Goal: Task Accomplishment & Management: Manage account settings

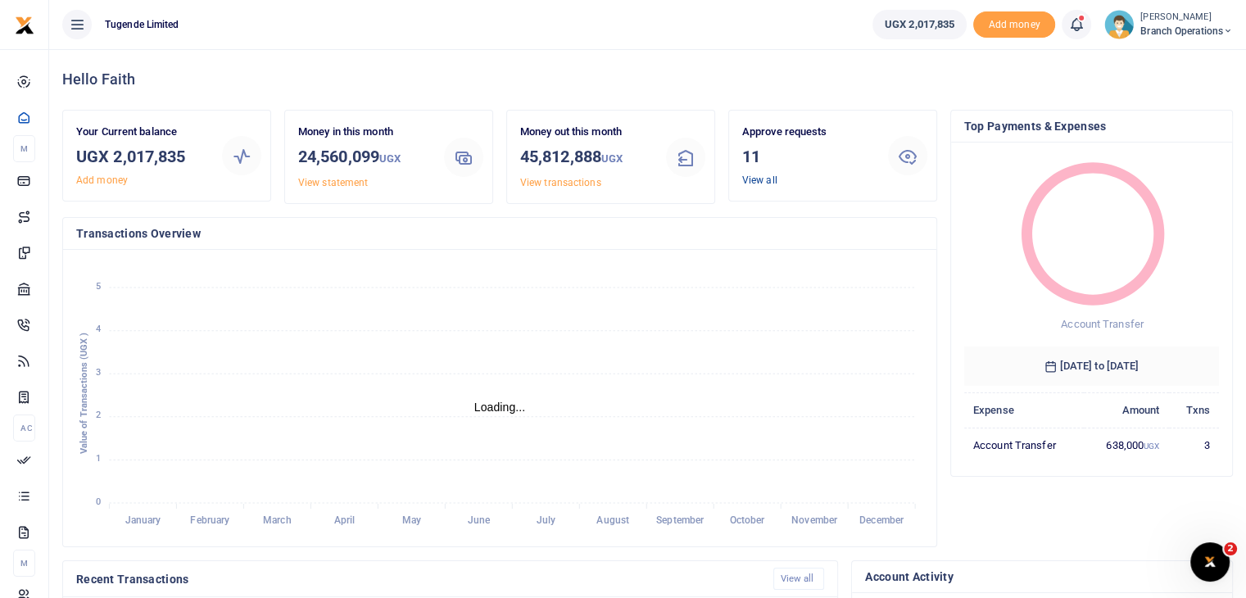
click at [767, 180] on link "View all" at bounding box center [759, 179] width 35 height 11
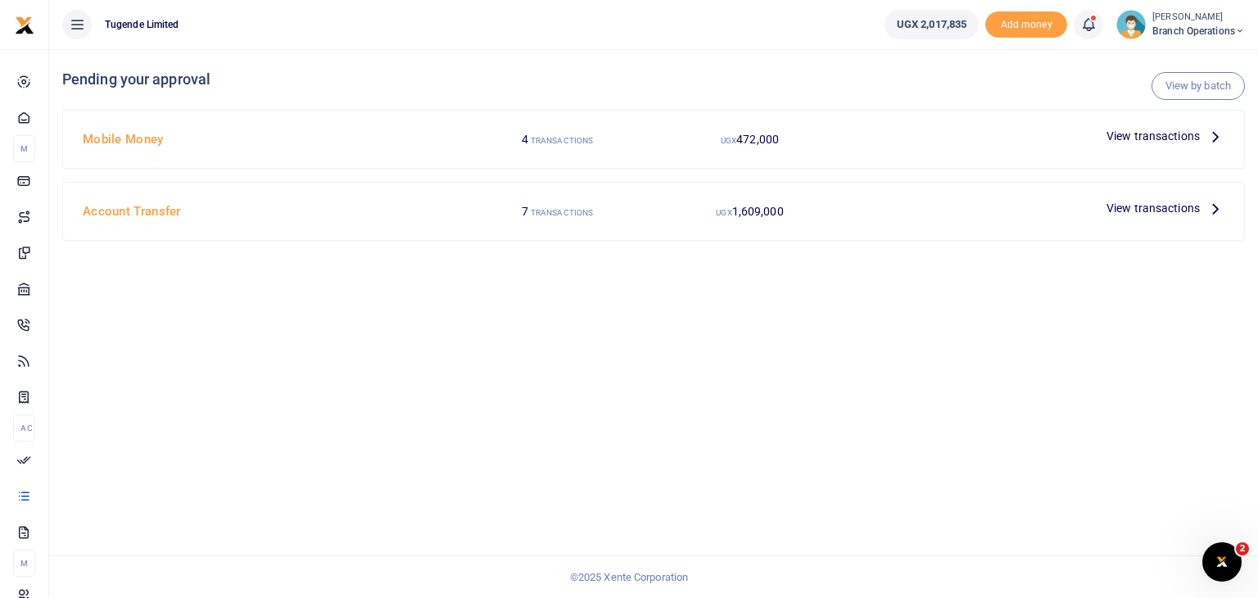
click at [1176, 135] on span "View transactions" at bounding box center [1152, 136] width 93 height 18
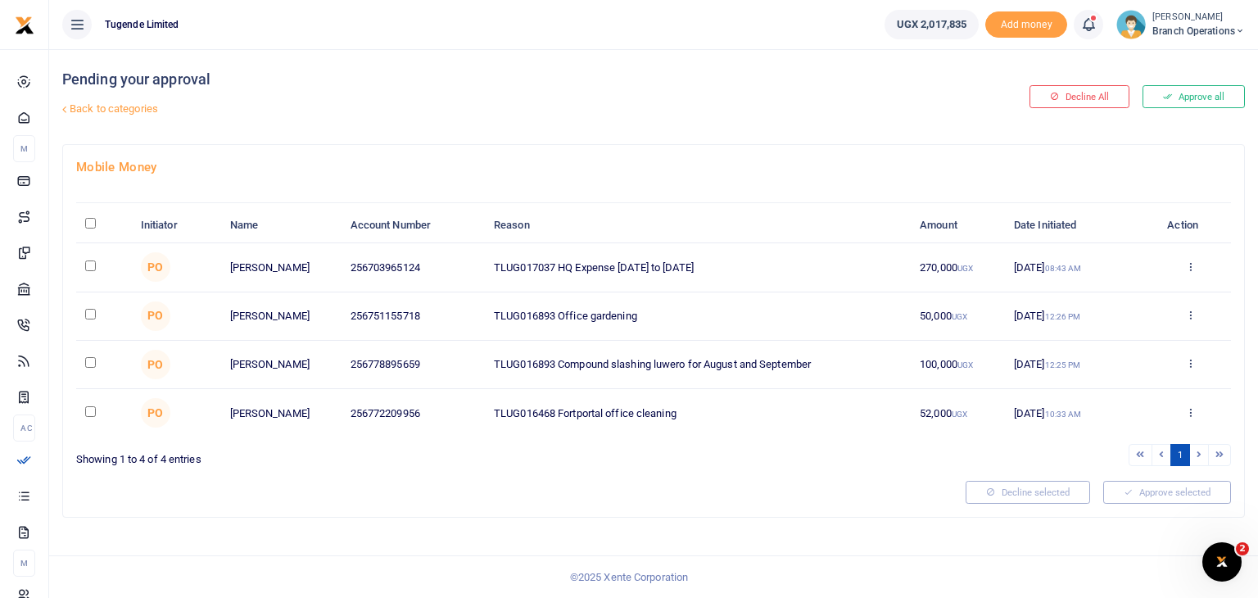
click at [92, 260] on input "checkbox" at bounding box center [90, 265] width 11 height 11
checkbox input "true"
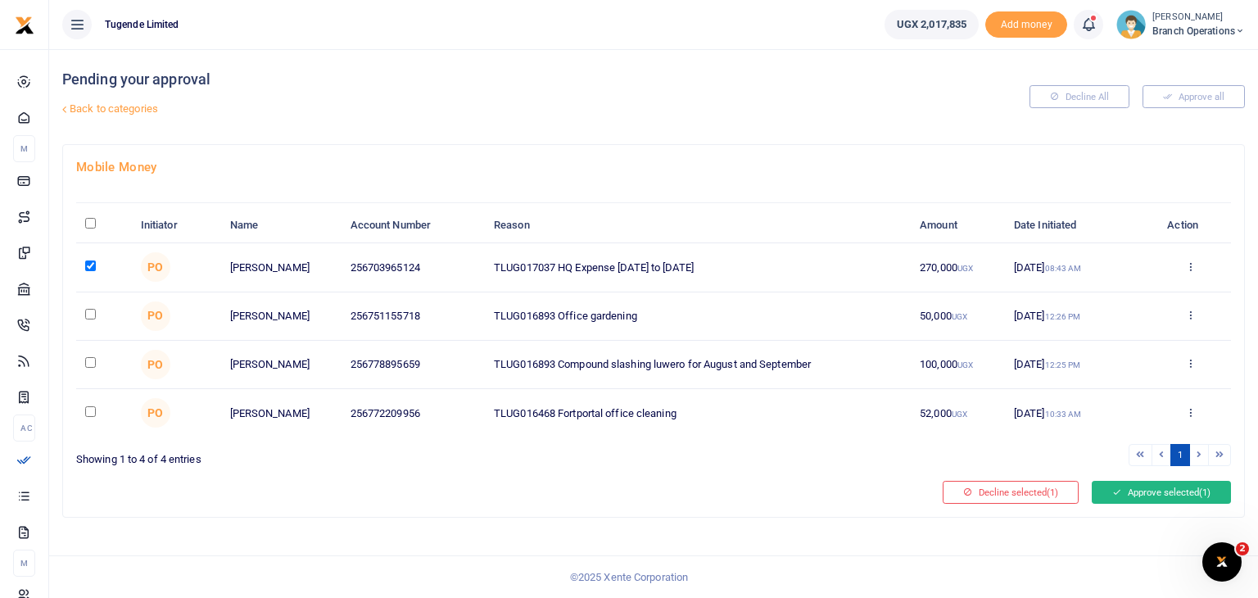
click at [1115, 494] on icon at bounding box center [1116, 491] width 9 height 11
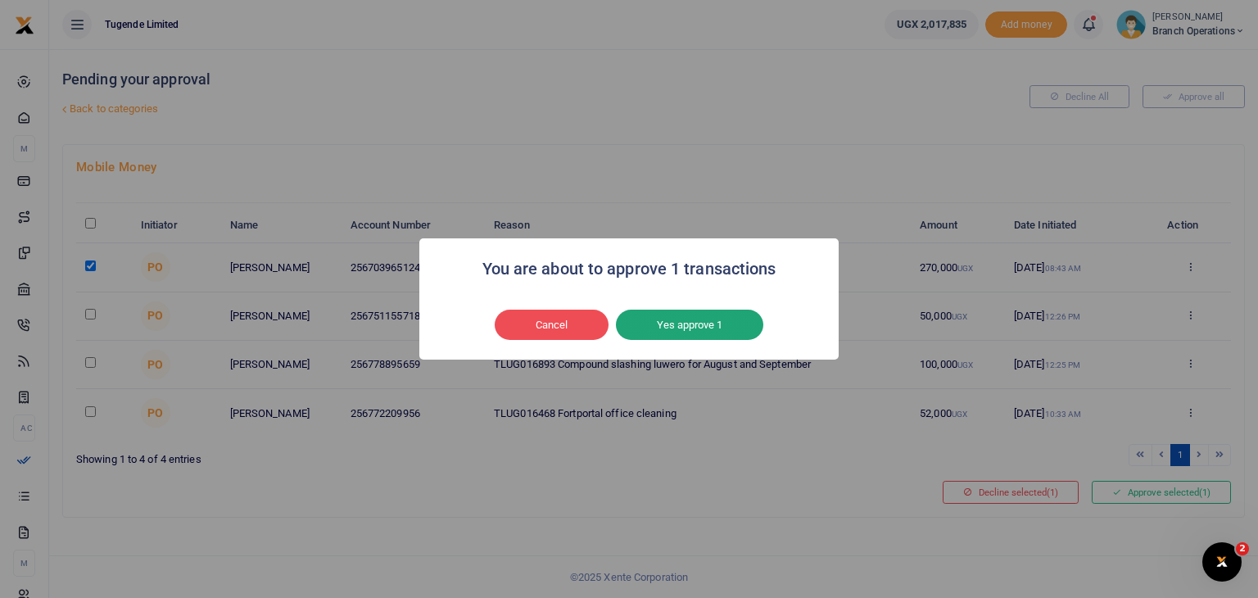
click at [661, 330] on button "Yes approve 1" at bounding box center [689, 325] width 147 height 31
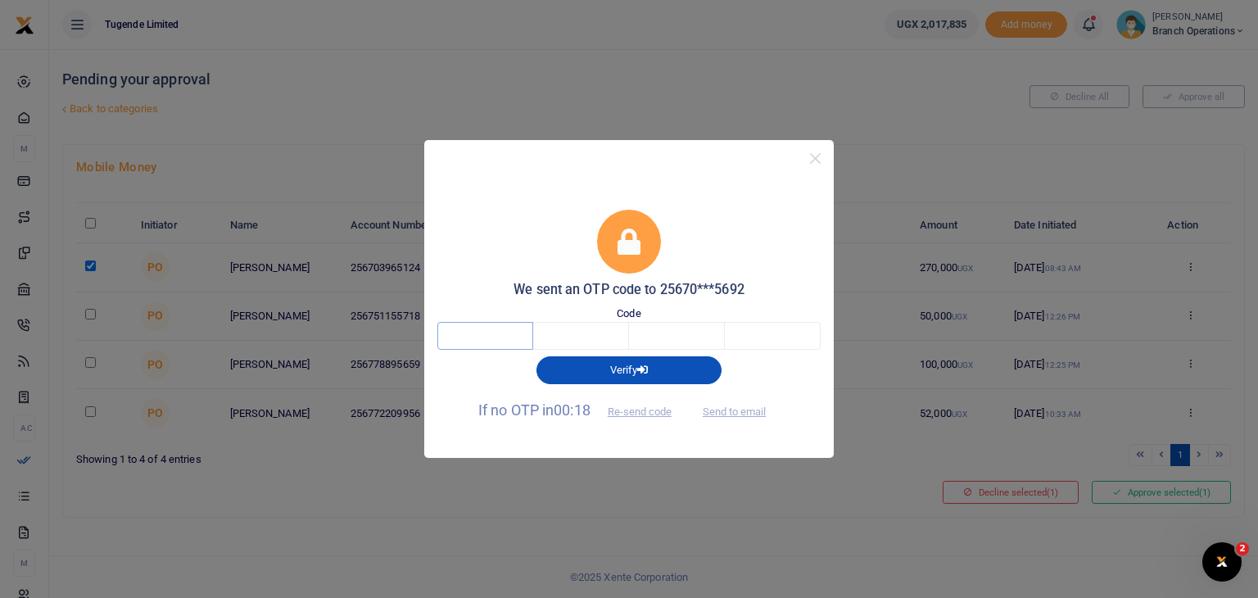
click at [473, 342] on input "text" at bounding box center [485, 336] width 96 height 28
type input "9"
type input "4"
type input "5"
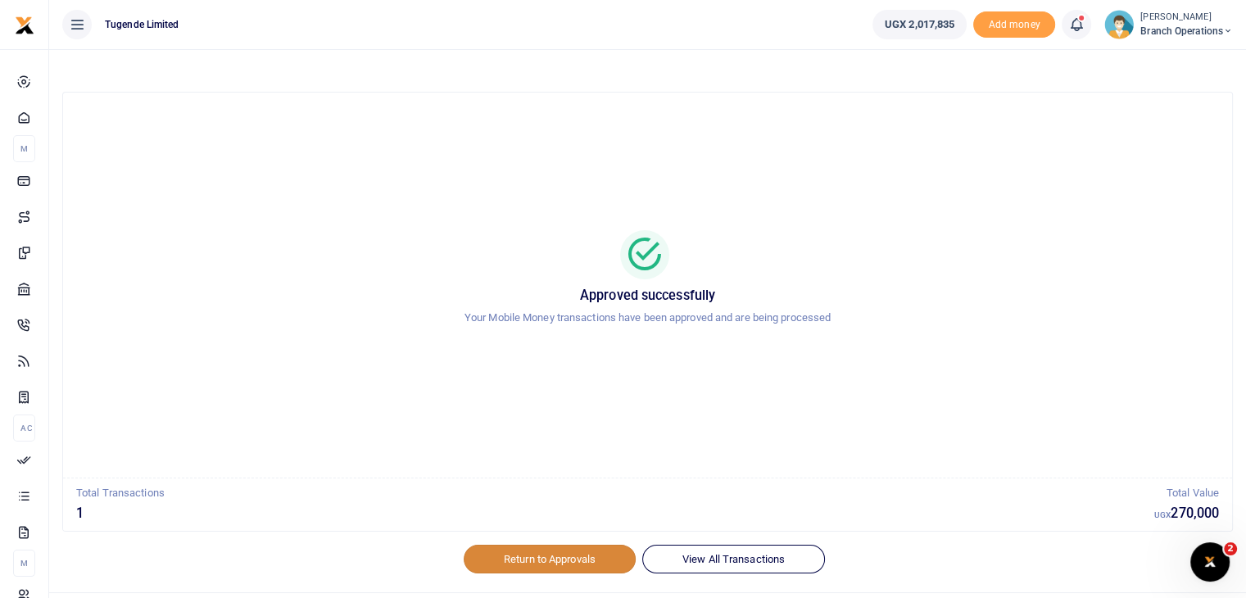
click at [518, 549] on link "Return to Approvals" at bounding box center [550, 559] width 172 height 28
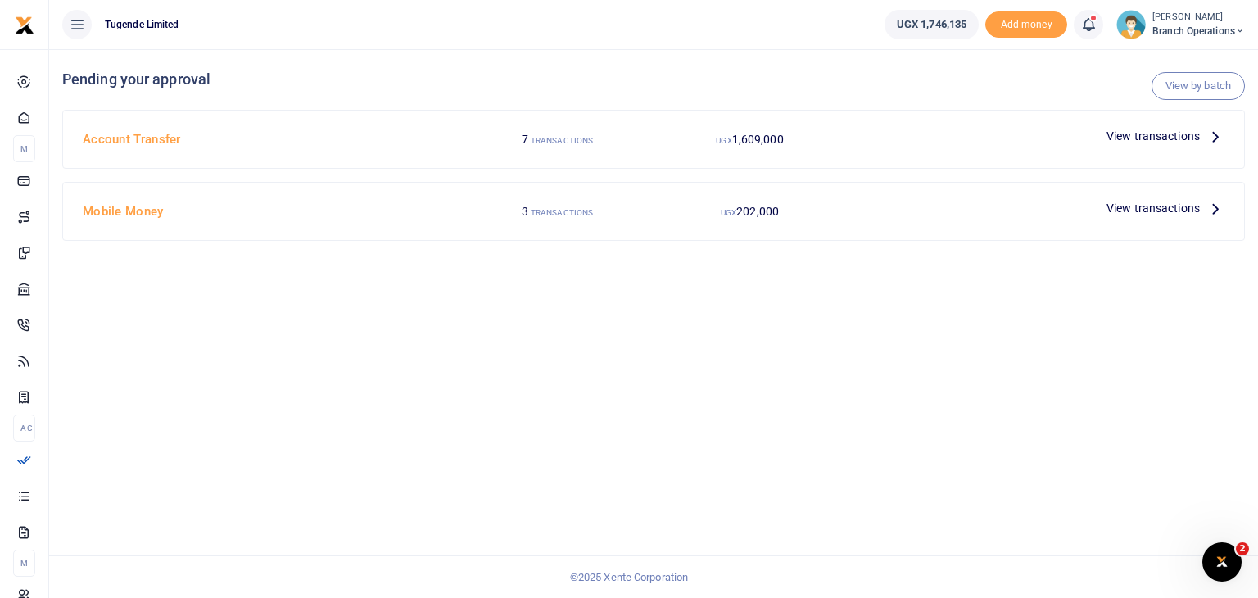
click at [1163, 129] on span "View transactions" at bounding box center [1152, 136] width 93 height 18
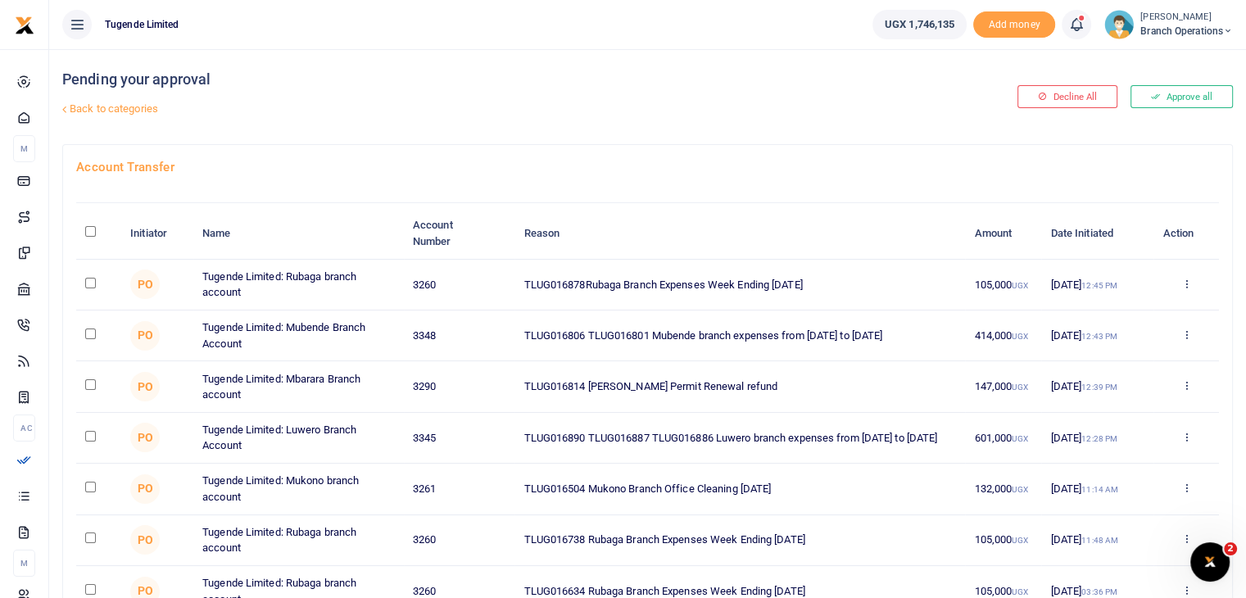
click at [89, 382] on input "checkbox" at bounding box center [90, 384] width 11 height 11
checkbox input "true"
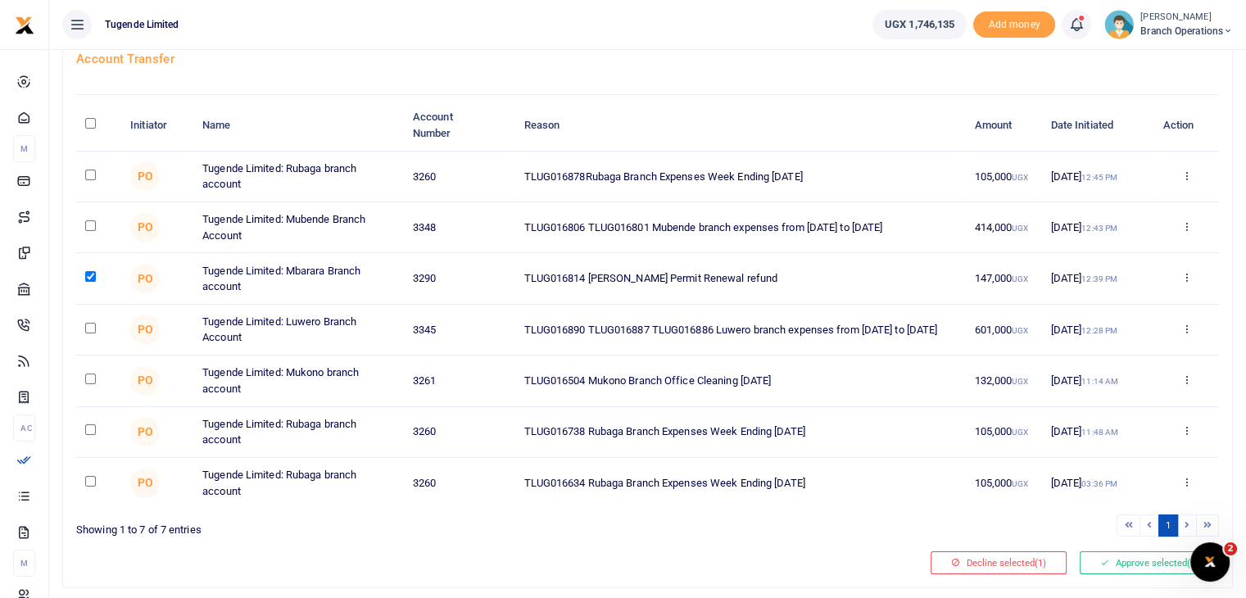
scroll to position [109, 0]
click at [1124, 561] on button "Approve selected (1)" at bounding box center [1148, 561] width 139 height 23
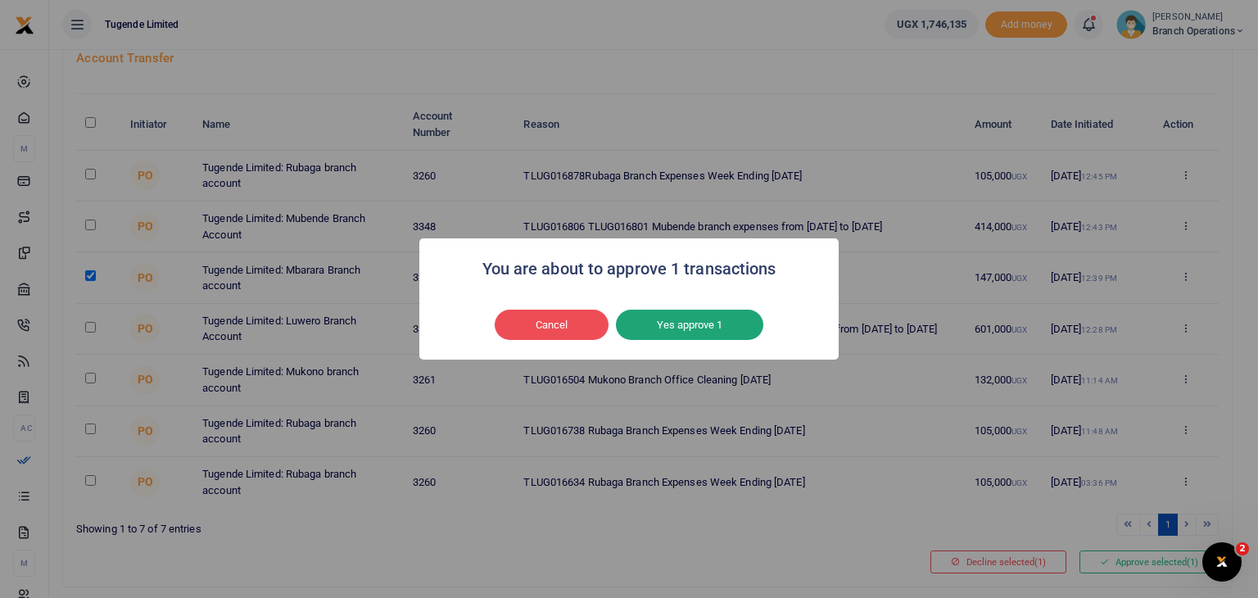
click at [708, 320] on button "Yes approve 1" at bounding box center [689, 325] width 147 height 31
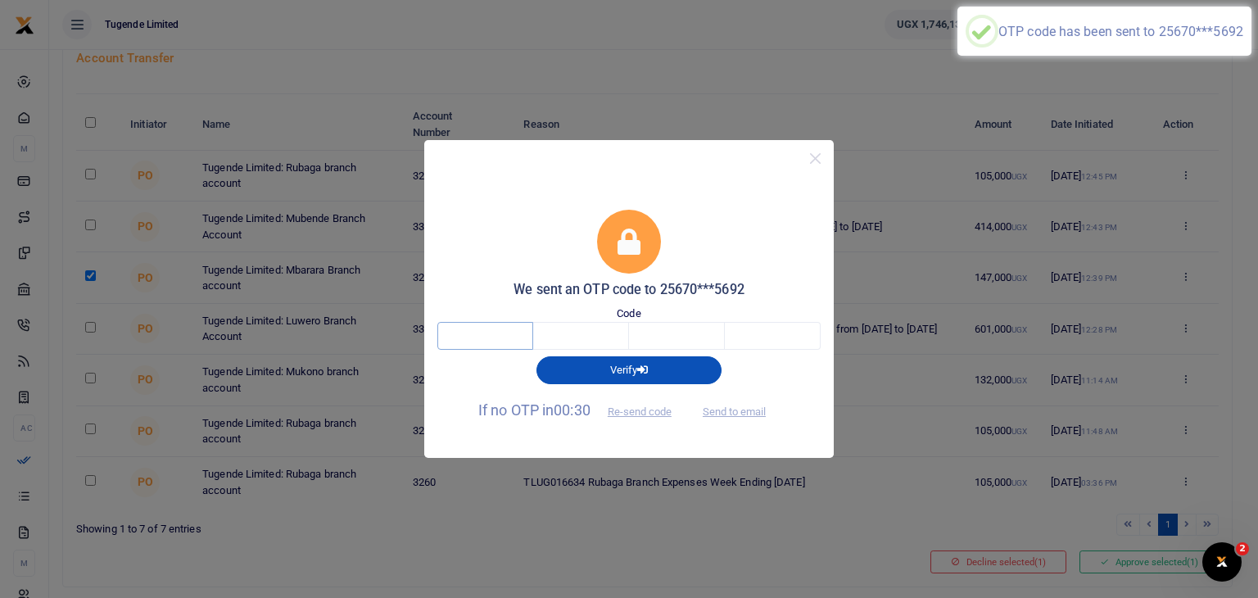
click at [501, 339] on input "text" at bounding box center [485, 336] width 96 height 28
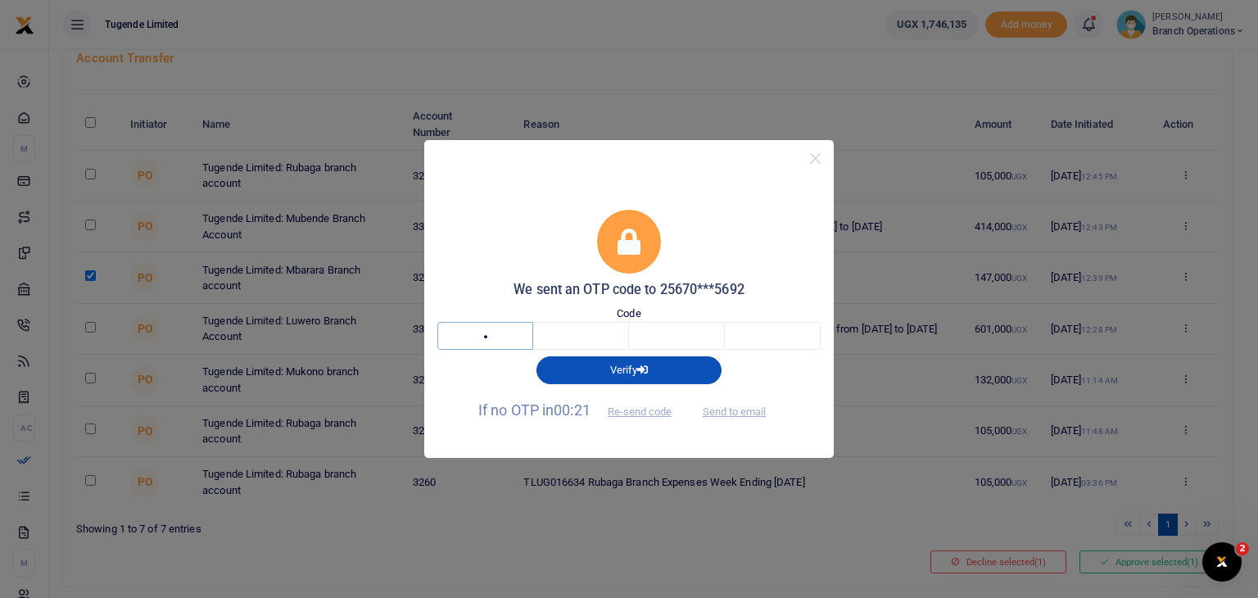
type input "4"
type input "3"
type input "8"
type input "4"
